Goal: Information Seeking & Learning: Stay updated

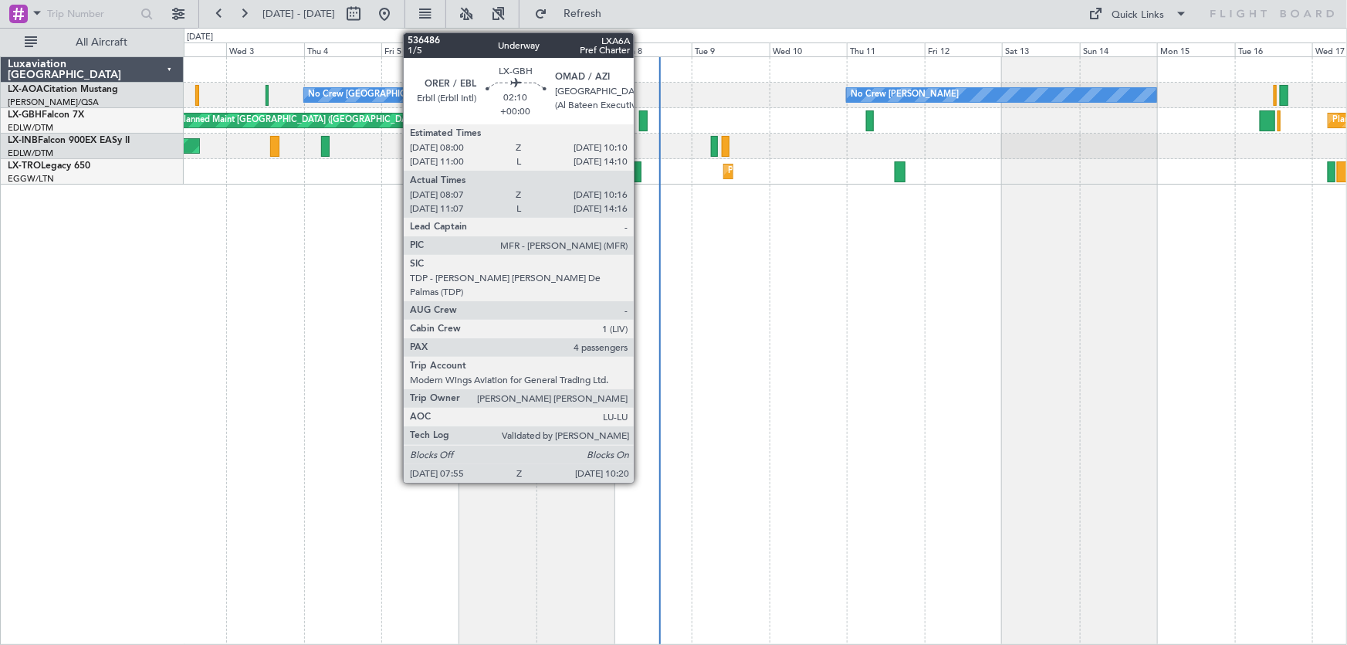
click at [804, 401] on div "No Crew [GEOGRAPHIC_DATA] (Dublin Intl) No Crew [PERSON_NAME] Planned Maint [GE…" at bounding box center [766, 350] width 1164 height 588
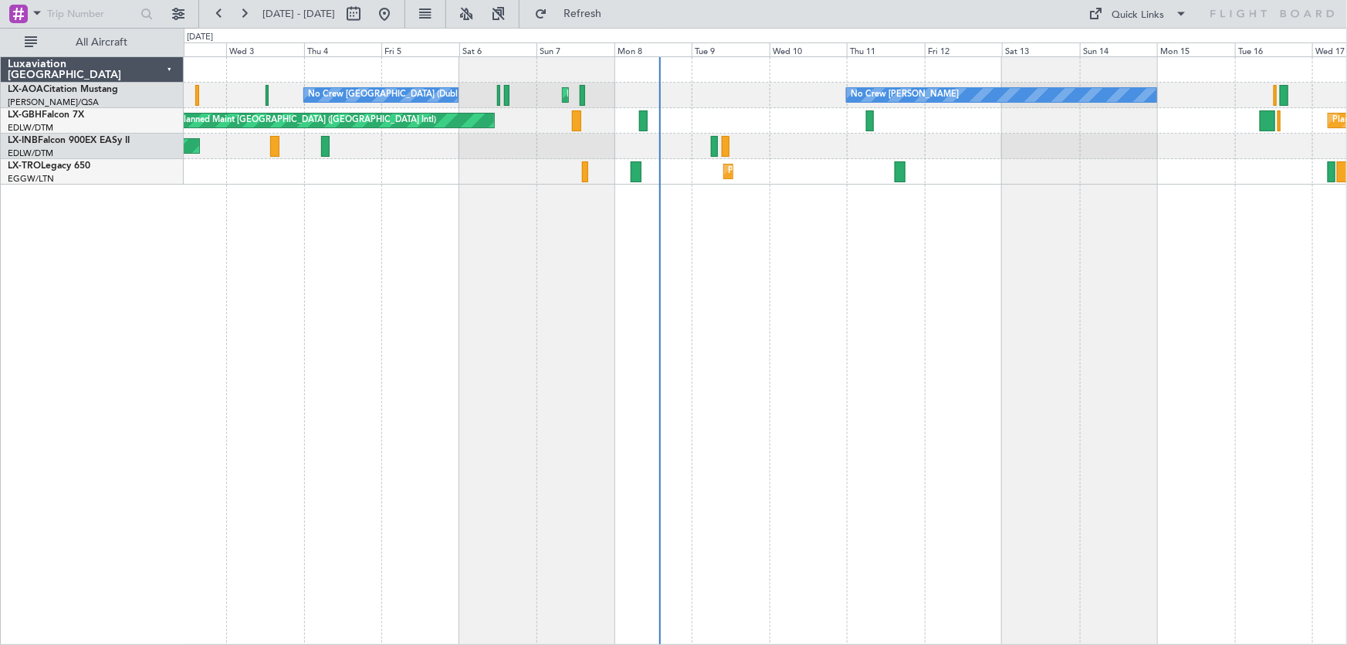
click at [950, 309] on div "No Crew [GEOGRAPHIC_DATA] (Dublin Intl) No Crew [PERSON_NAME] Planned Maint [GE…" at bounding box center [766, 350] width 1164 height 588
click at [605, 15] on span "Refresh" at bounding box center [582, 13] width 65 height 11
click at [425, 344] on div "Planned Maint [GEOGRAPHIC_DATA] ([GEOGRAPHIC_DATA]) No Crew [GEOGRAPHIC_DATA] (…" at bounding box center [766, 350] width 1164 height 588
click at [544, 335] on div "Planned Maint [GEOGRAPHIC_DATA] ([GEOGRAPHIC_DATA]) No Crew [GEOGRAPHIC_DATA] (…" at bounding box center [766, 350] width 1164 height 588
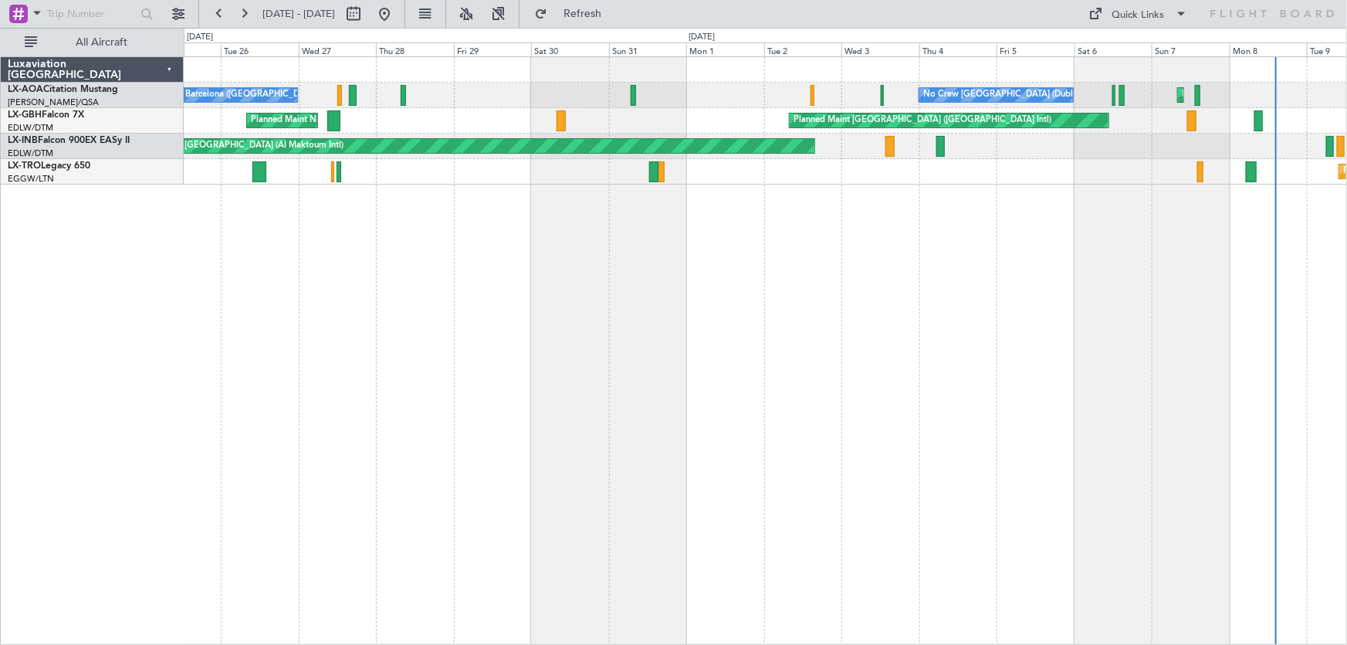
click at [1080, 249] on div "No Crew [GEOGRAPHIC_DATA] (Dublin Intl) Planned Maint [GEOGRAPHIC_DATA] ([GEOGR…" at bounding box center [766, 350] width 1164 height 588
click at [806, 305] on div "No Crew [GEOGRAPHIC_DATA] (Dublin Intl) Planned Maint [GEOGRAPHIC_DATA] ([GEOGR…" at bounding box center [766, 350] width 1164 height 588
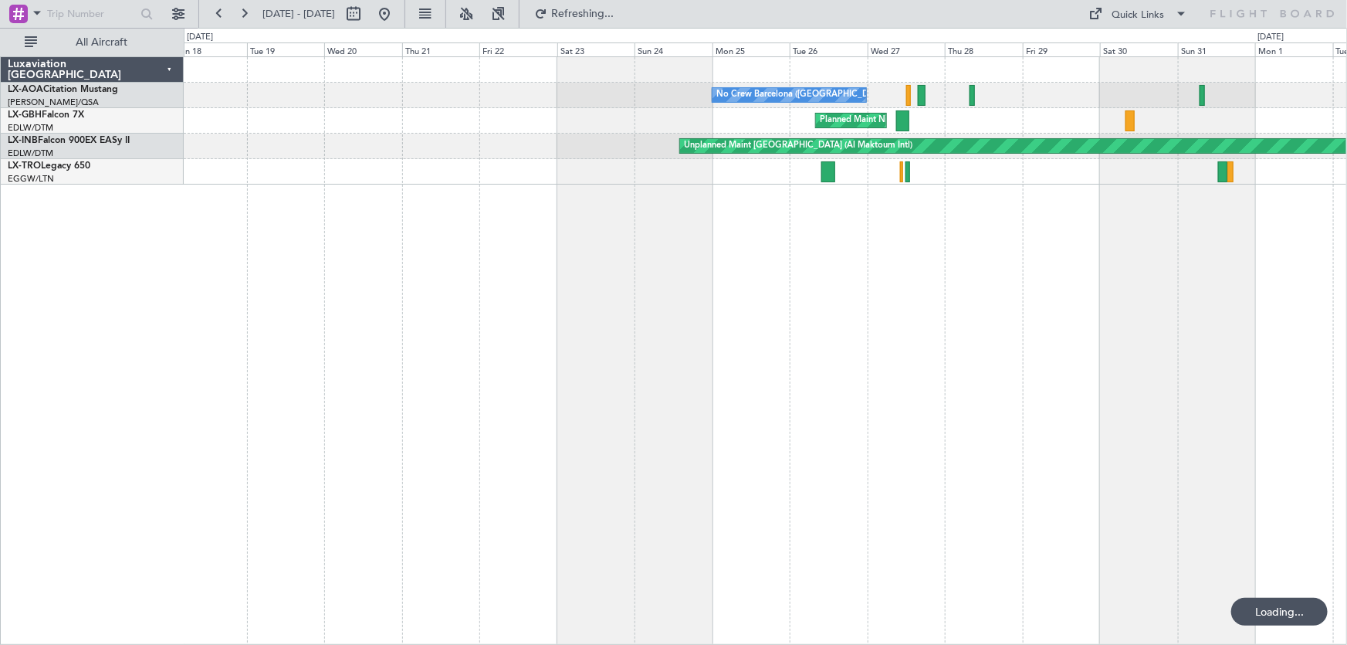
click at [613, 308] on div "No Crew Barcelona ([GEOGRAPHIC_DATA]) No Crew [GEOGRAPHIC_DATA] (Dublin Intl) […" at bounding box center [766, 350] width 1164 height 588
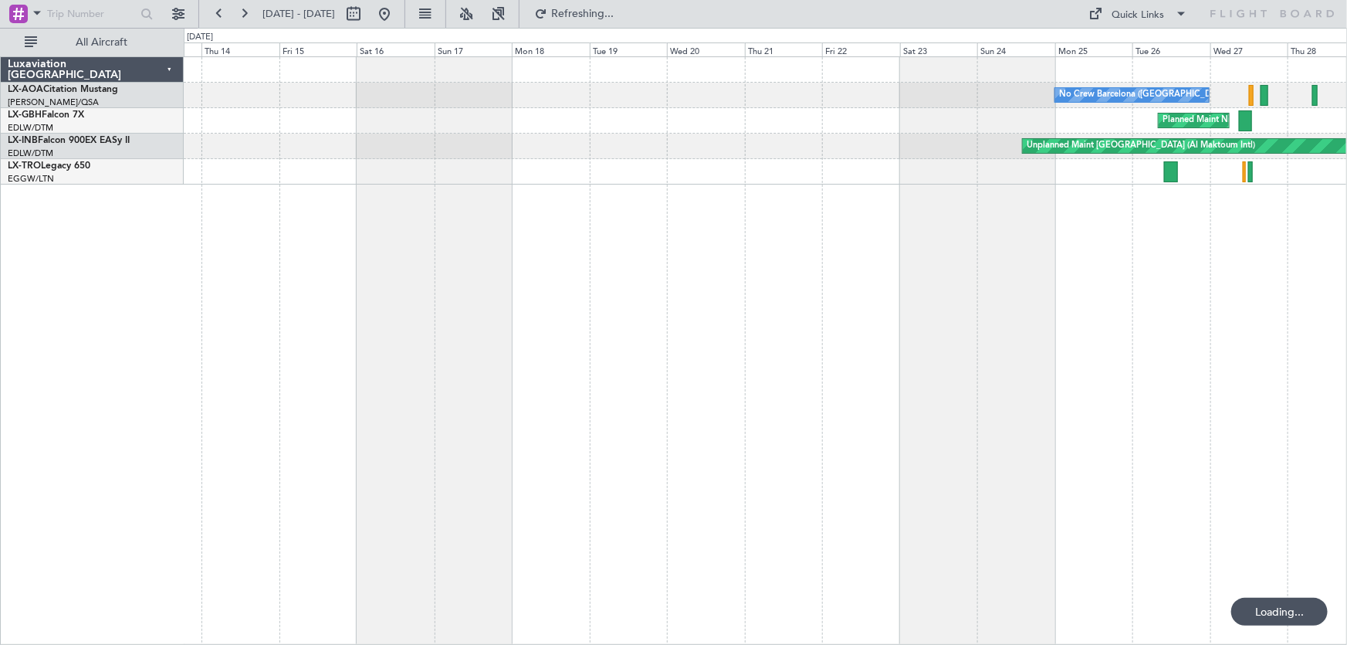
click at [562, 292] on div "No Crew Barcelona ([GEOGRAPHIC_DATA]) [GEOGRAPHIC_DATA] ([GEOGRAPHIC_DATA]) Unp…" at bounding box center [766, 350] width 1164 height 588
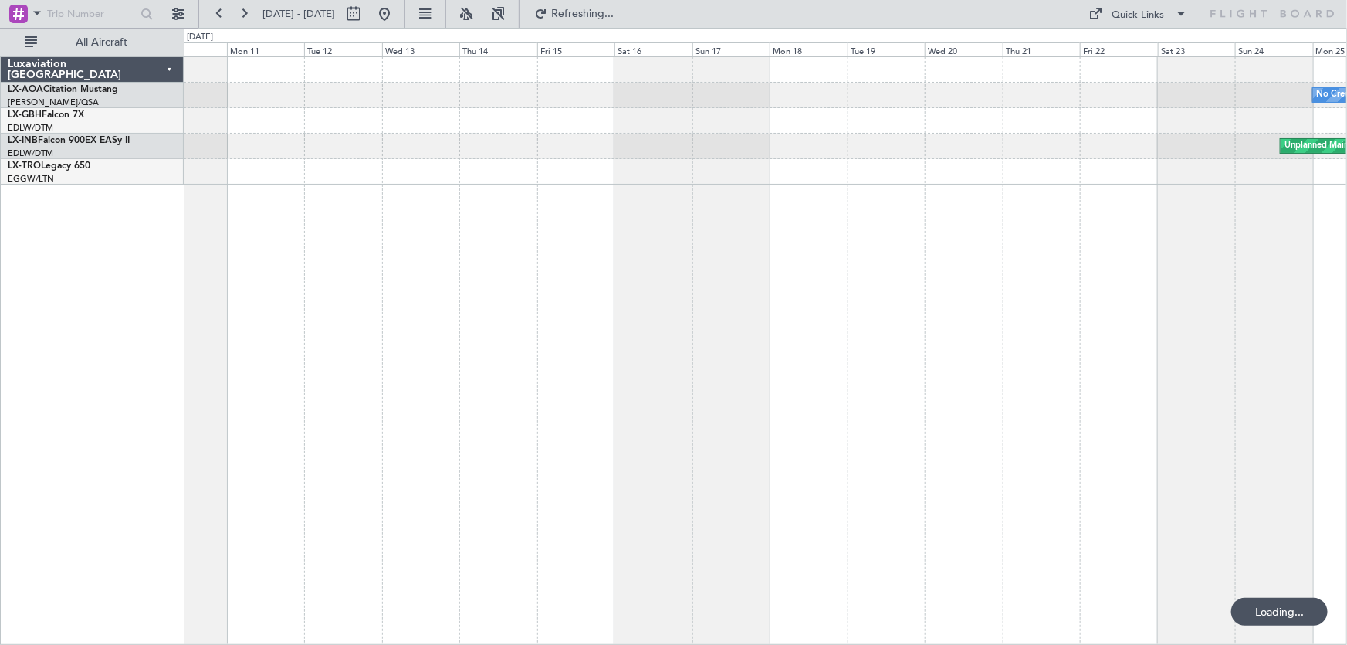
click at [660, 279] on div "No Crew Barcelona ([GEOGRAPHIC_DATA]) [GEOGRAPHIC_DATA] ([GEOGRAPHIC_DATA]) Unp…" at bounding box center [766, 350] width 1164 height 588
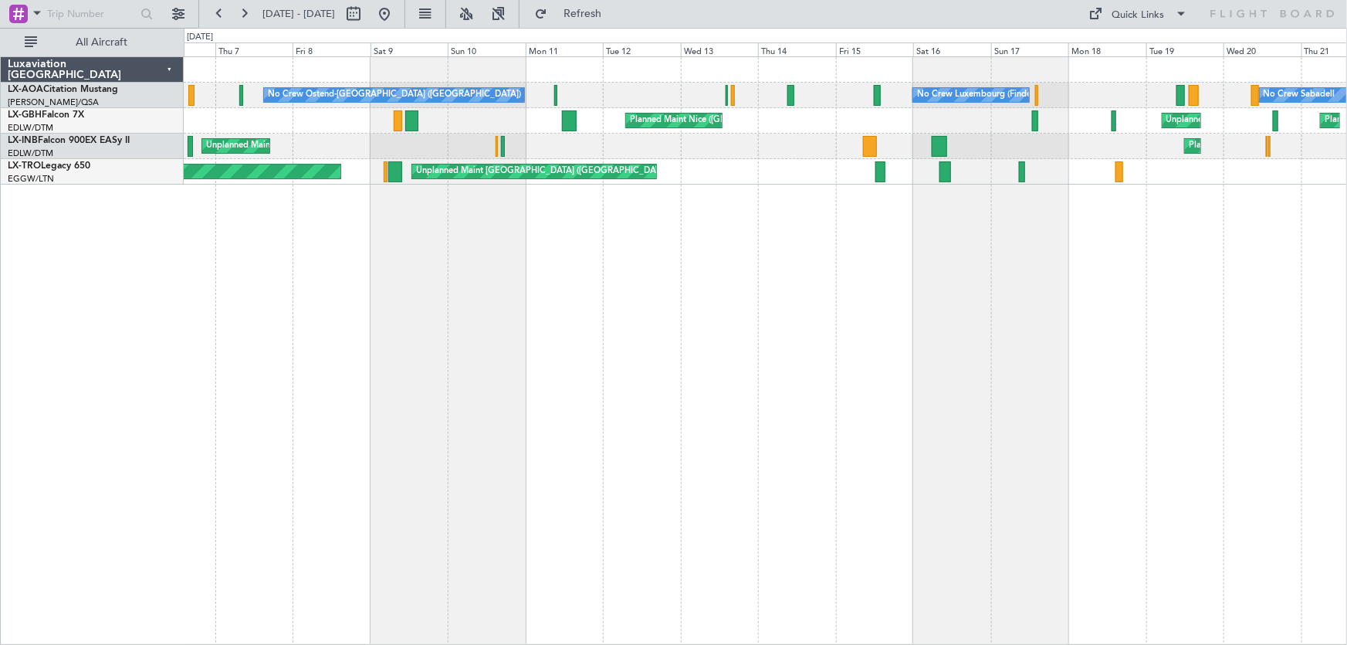
click at [278, 178] on div "Planned Maint Unplanned Maint [GEOGRAPHIC_DATA] ([GEOGRAPHIC_DATA]) Planned Mai…" at bounding box center [766, 171] width 1164 height 25
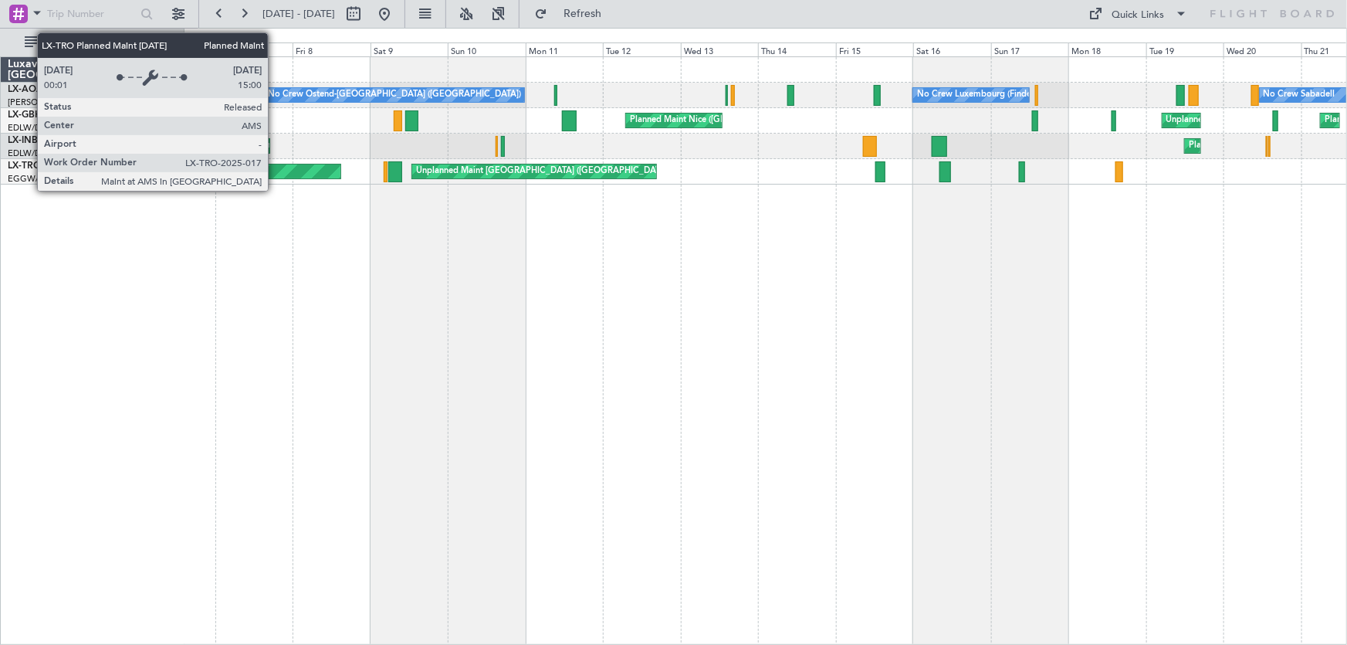
click at [275, 169] on div "Planned Maint" at bounding box center [122, 171] width 435 height 14
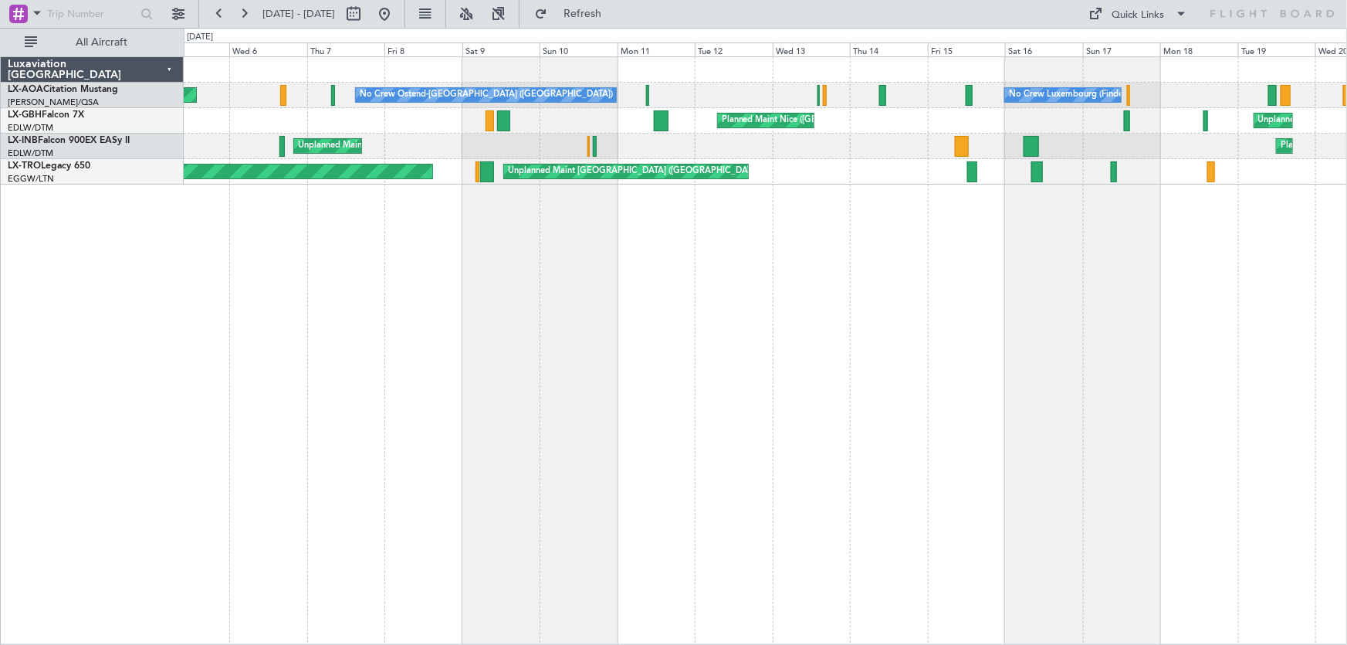
click at [626, 293] on div "No Crew Luxembourg (Findel) No Crew Ostend-[GEOGRAPHIC_DATA] (Ostend) AOG Maint…" at bounding box center [673, 336] width 1347 height 617
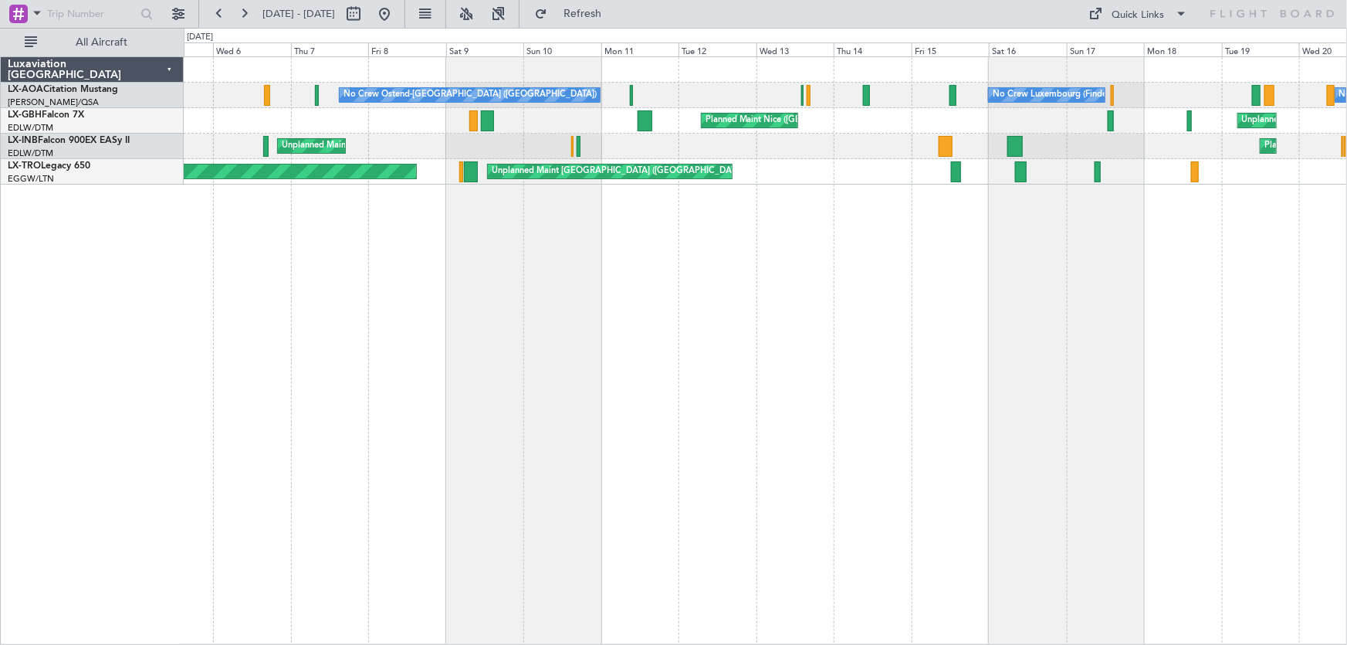
click at [779, 365] on div "No Crew Ostend-[GEOGRAPHIC_DATA] ([GEOGRAPHIC_DATA]) No Crew Luxembourg (Findel…" at bounding box center [766, 350] width 1164 height 588
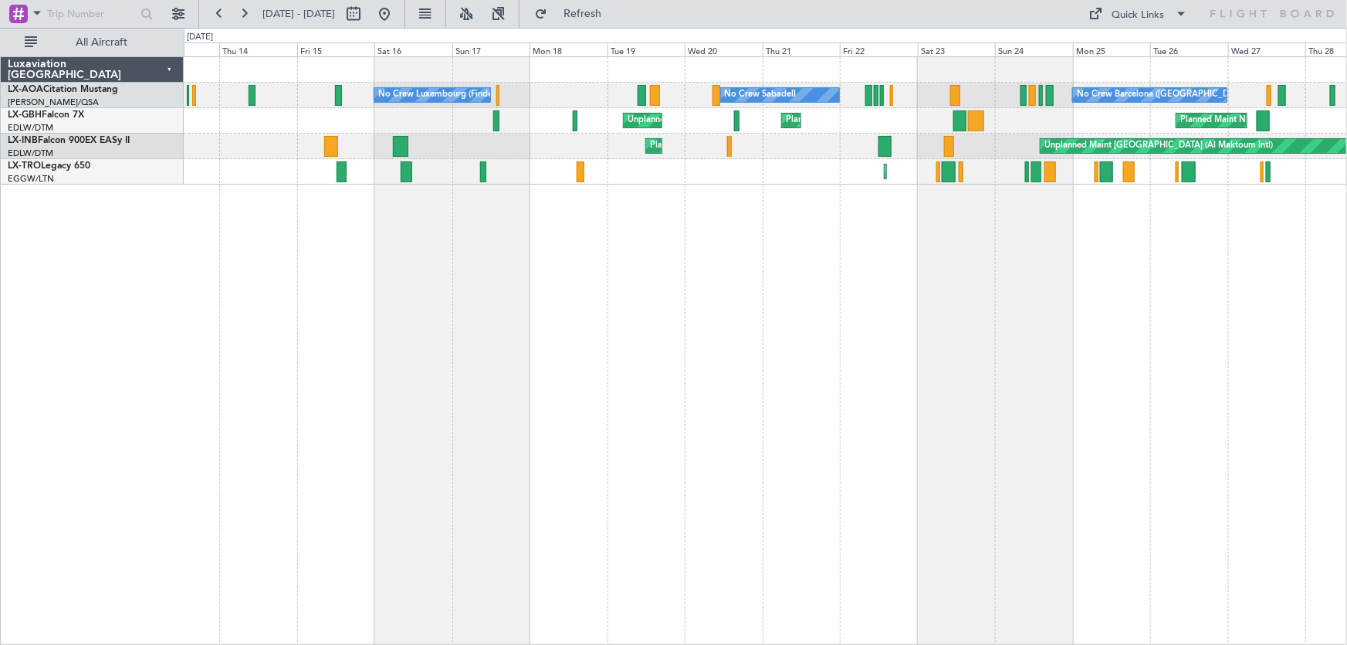
click at [239, 336] on div "No Crew Luxembourg (Findel) No Crew Sabadell No Crew Barcelona ([GEOGRAPHIC_DAT…" at bounding box center [766, 350] width 1164 height 588
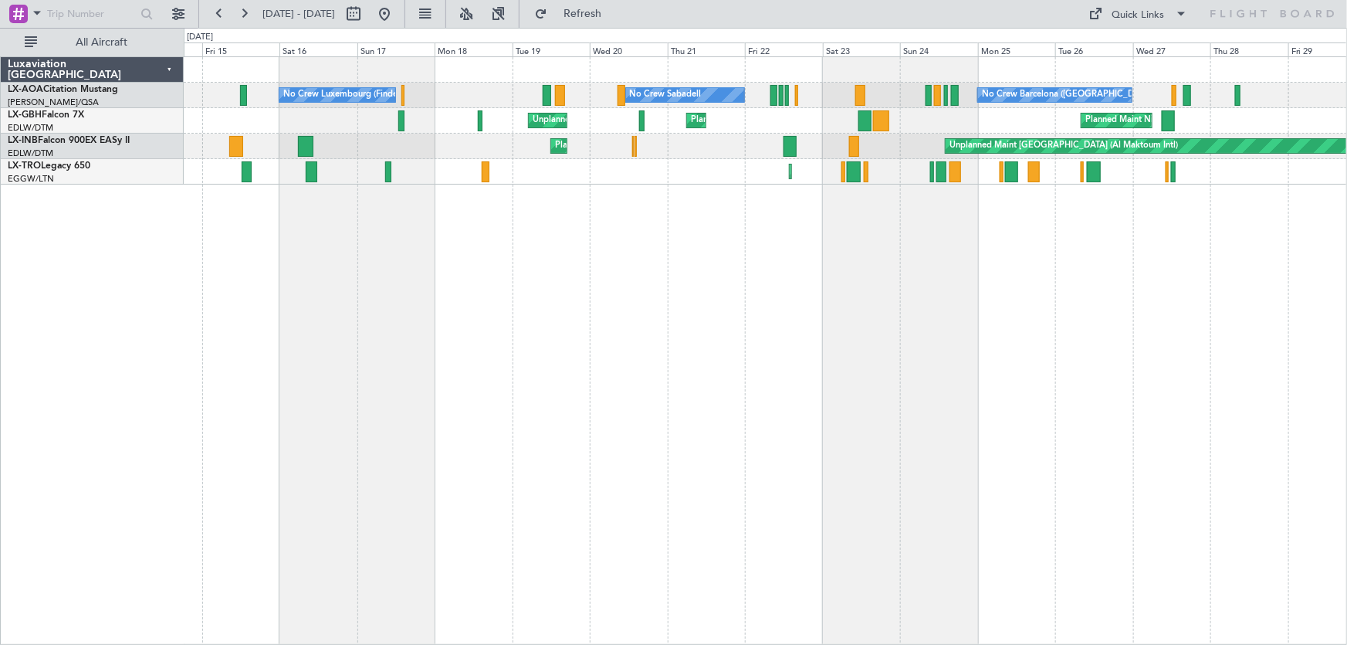
click at [960, 337] on div "No Crew Luxembourg (Findel) No Crew Sabadell No Crew Barcelona ([GEOGRAPHIC_DAT…" at bounding box center [766, 350] width 1164 height 588
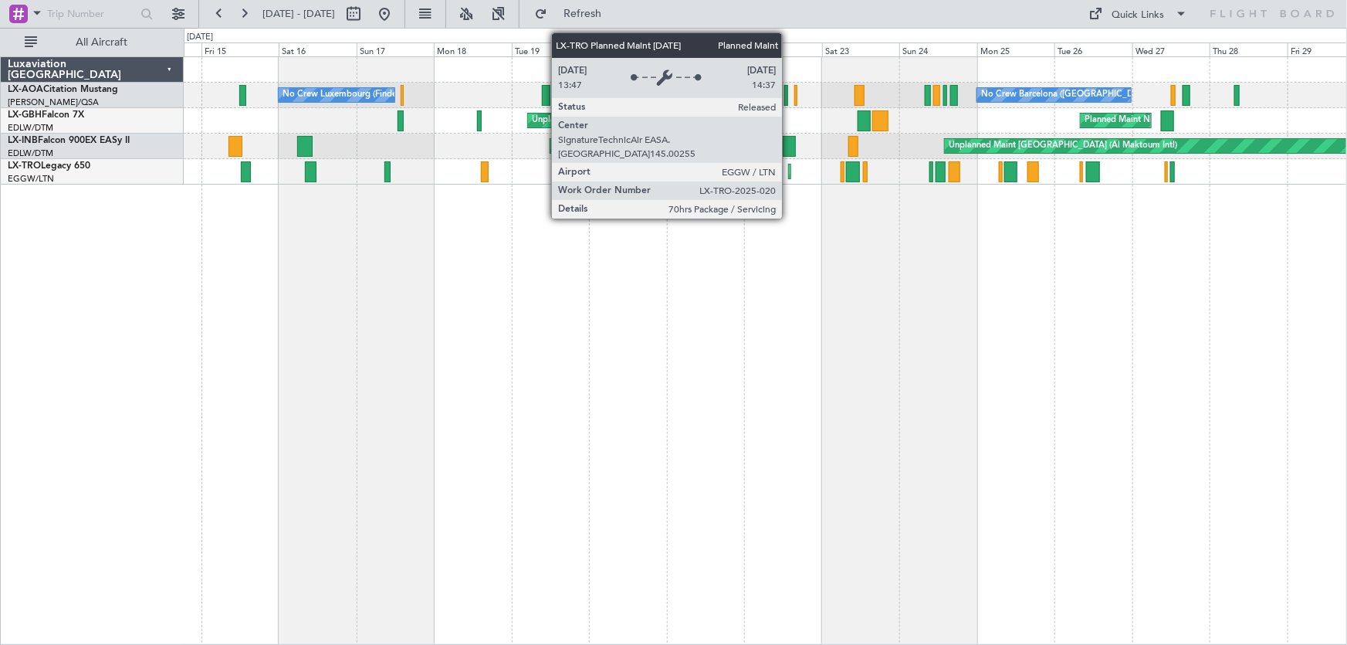
click at [789, 173] on div "Planned Maint [GEOGRAPHIC_DATA] ([GEOGRAPHIC_DATA])" at bounding box center [793, 171] width 8 height 14
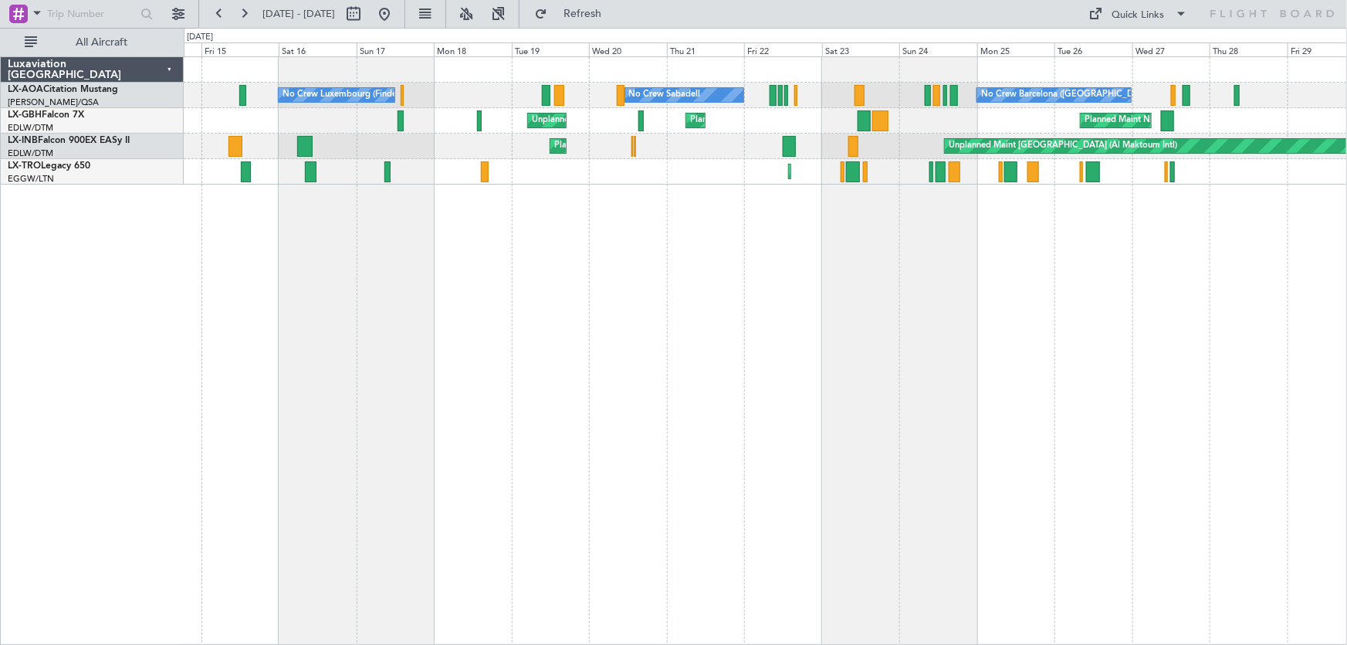
click at [855, 323] on div "No Crew Barcelona ([GEOGRAPHIC_DATA]) No Crew Luxembourg (Findel) No Crew Sabad…" at bounding box center [766, 350] width 1164 height 588
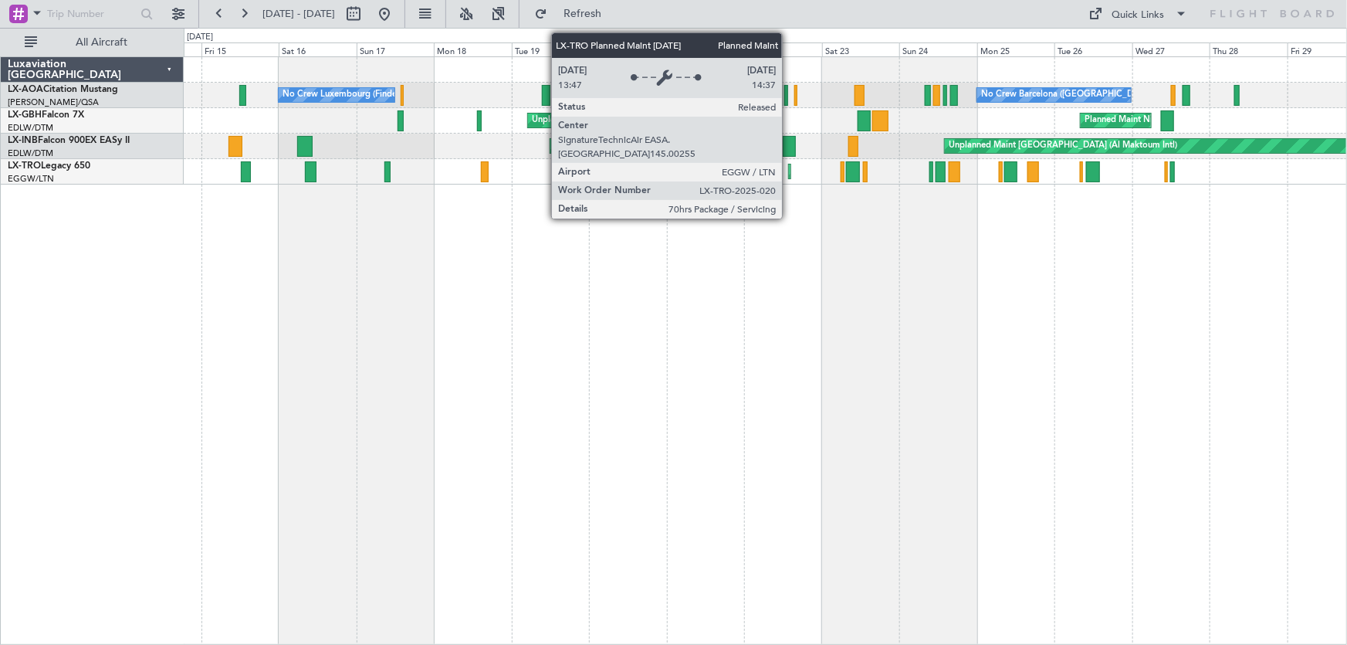
click at [789, 175] on div "Planned Maint [GEOGRAPHIC_DATA] ([GEOGRAPHIC_DATA])" at bounding box center [793, 171] width 8 height 14
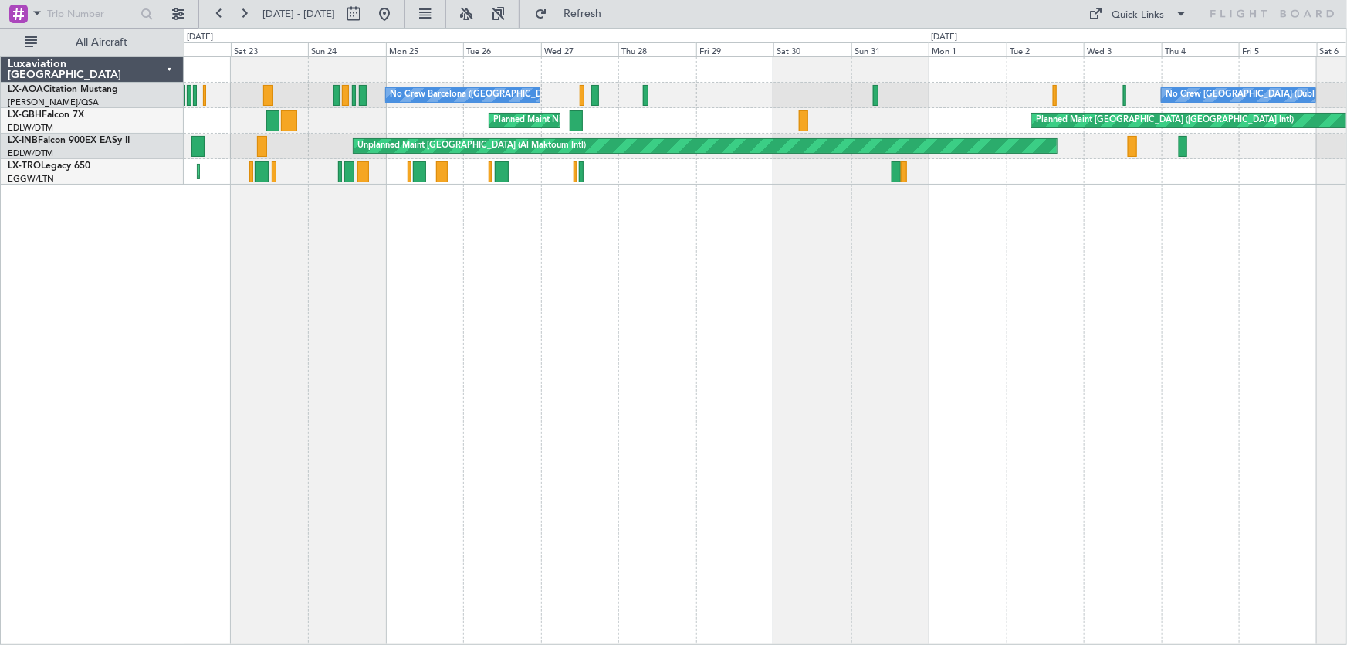
click at [535, 479] on div "No Crew Barcelona ([GEOGRAPHIC_DATA]) No Crew [GEOGRAPHIC_DATA] (Dublin Intl) N…" at bounding box center [766, 350] width 1164 height 588
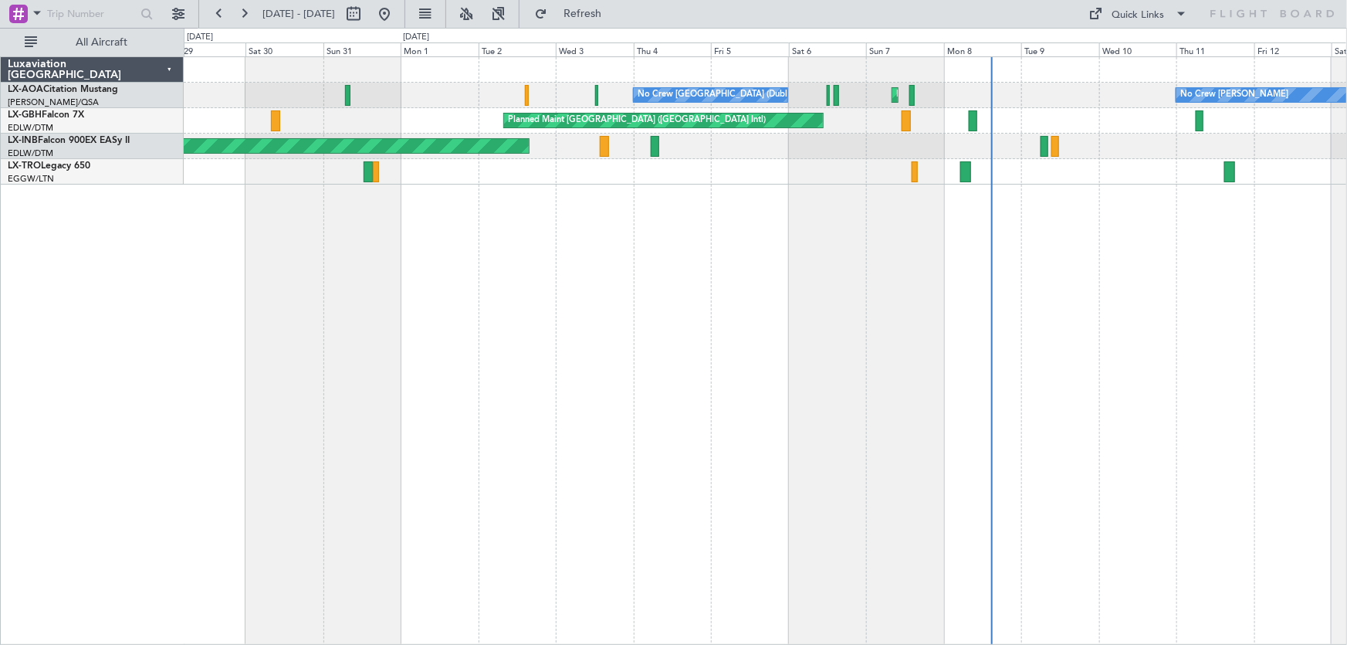
click at [567, 448] on div "No Crew [GEOGRAPHIC_DATA] (Dublin Intl) Planned Maint [GEOGRAPHIC_DATA] ([GEOGR…" at bounding box center [766, 350] width 1164 height 588
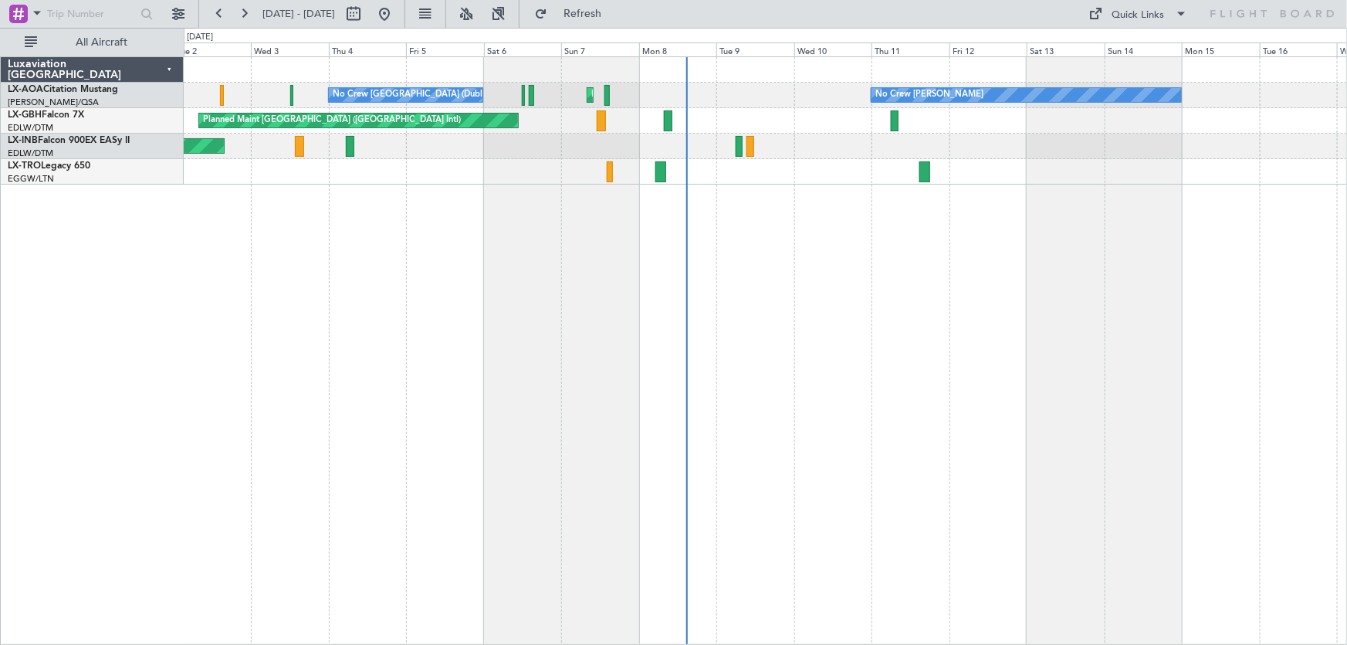
click at [717, 415] on div "No Crew [GEOGRAPHIC_DATA] (Dublin Intl) Planned Maint [GEOGRAPHIC_DATA] ([GEOGR…" at bounding box center [766, 350] width 1164 height 588
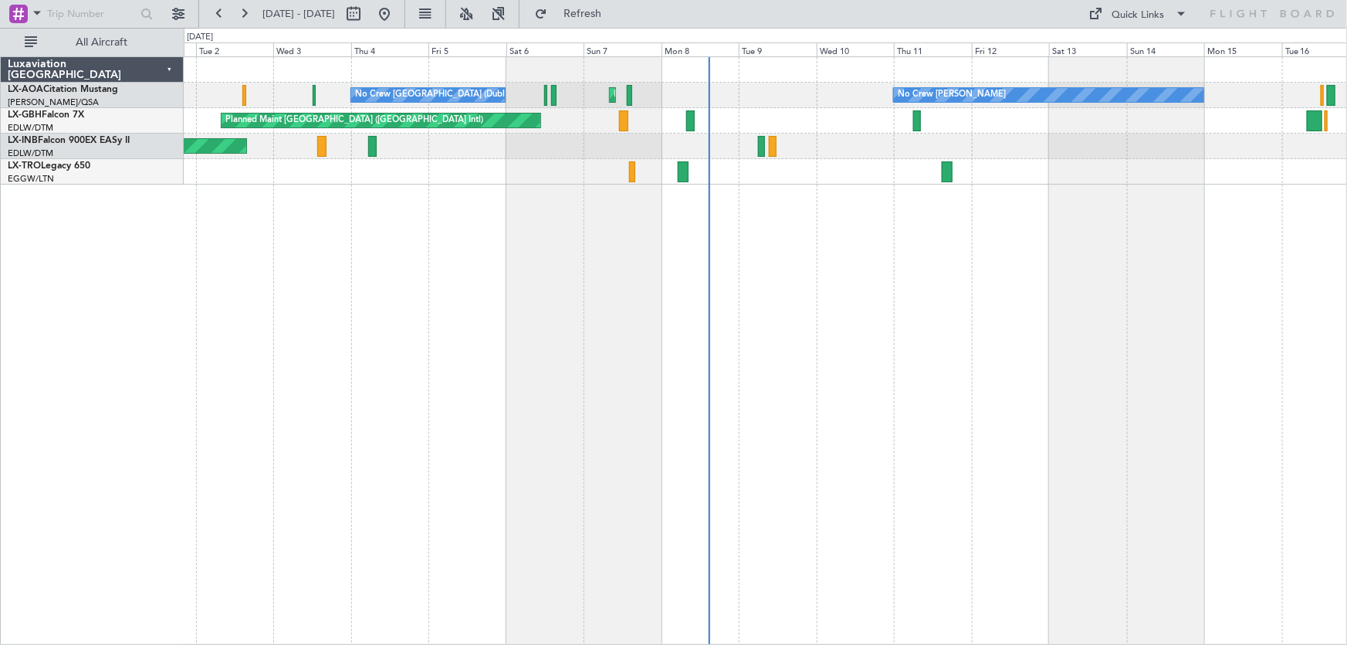
click at [791, 280] on div "No Crew [PERSON_NAME] Planned Maint [GEOGRAPHIC_DATA] ([GEOGRAPHIC_DATA]) No Cr…" at bounding box center [766, 350] width 1164 height 588
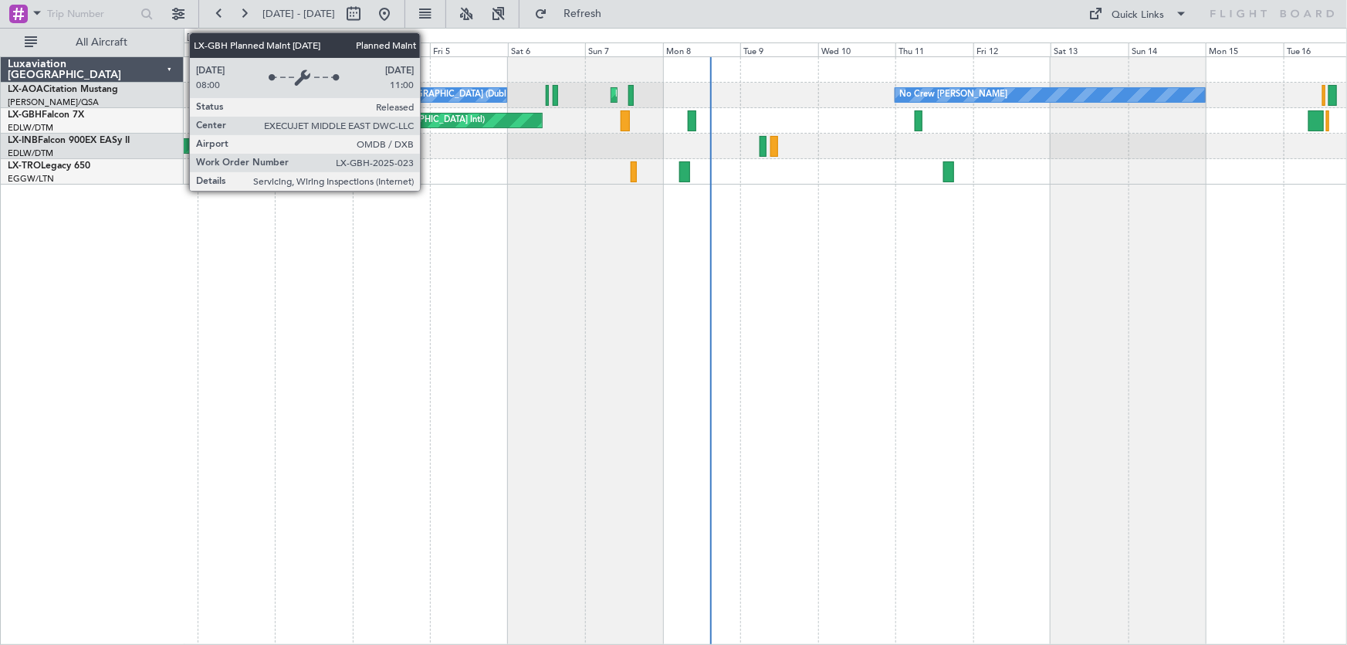
click at [427, 117] on div "Planned Maint [GEOGRAPHIC_DATA] ([GEOGRAPHIC_DATA] Intl)" at bounding box center [382, 120] width 319 height 14
